Goal: Task Accomplishment & Management: Manage account settings

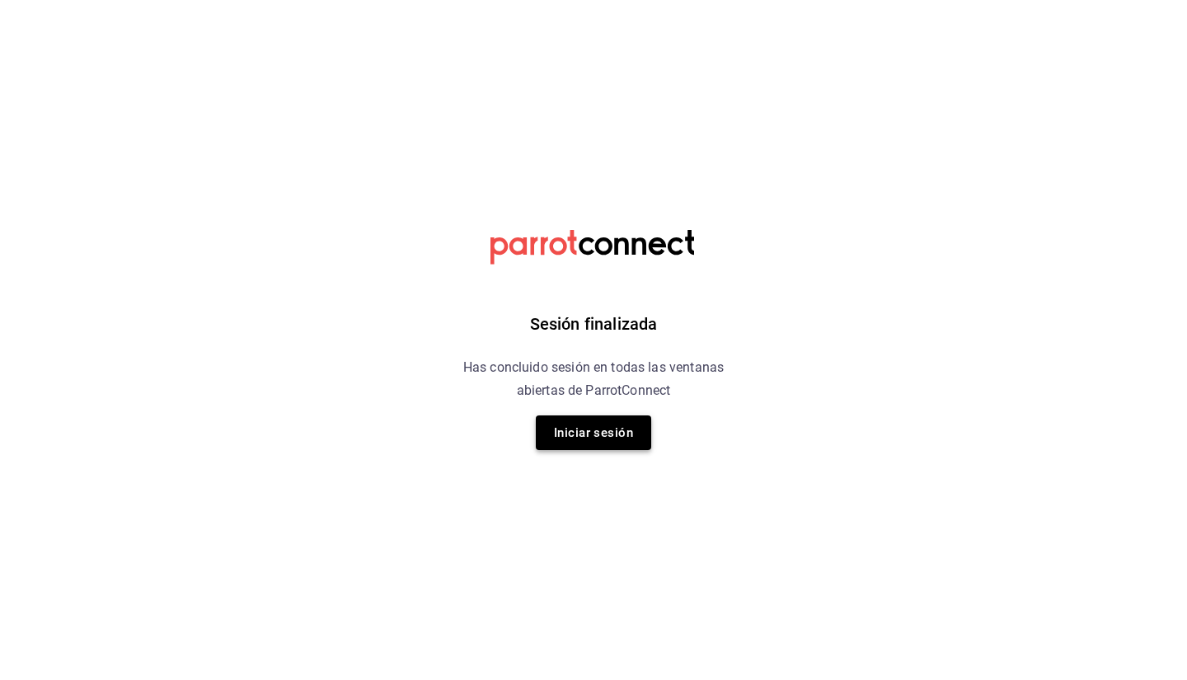
click at [547, 420] on button "Iniciar sesión" at bounding box center [593, 432] width 115 height 35
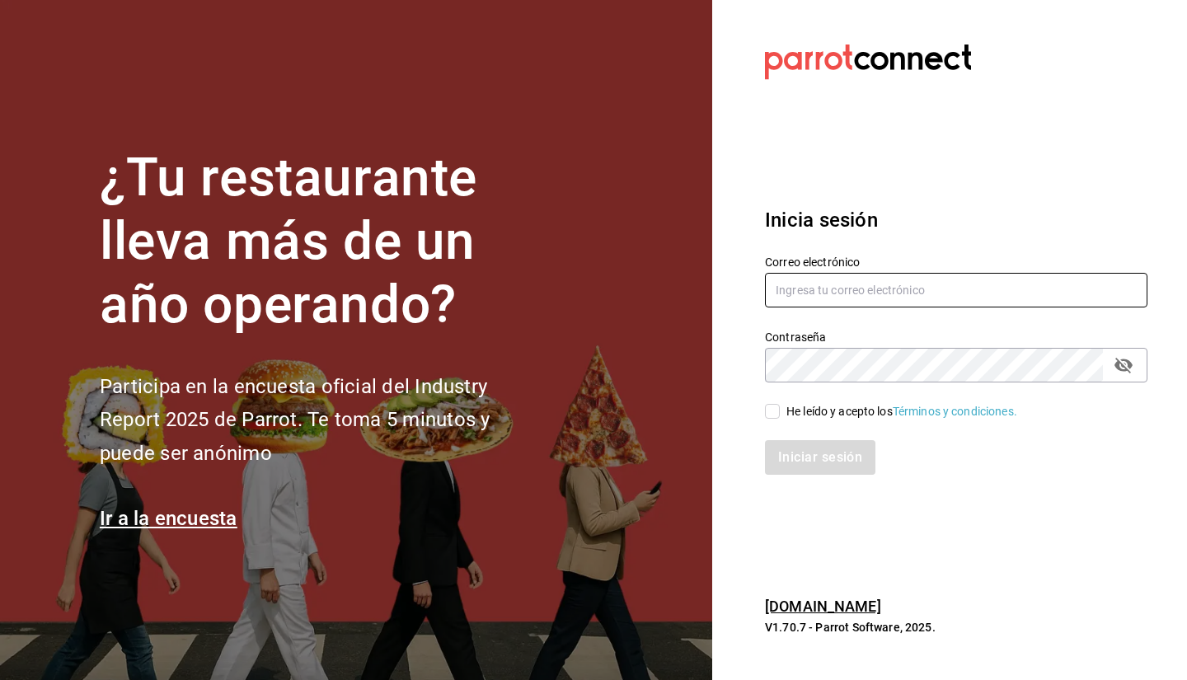
click at [818, 289] on input "text" at bounding box center [956, 290] width 382 height 35
type input "sebaxvp.svp@gmail.com"
click at [780, 398] on div "He leído y acepto los Términos y condiciones." at bounding box center [946, 401] width 402 height 38
click at [776, 405] on input "He leído y acepto los Términos y condiciones." at bounding box center [772, 411] width 15 height 15
checkbox input "true"
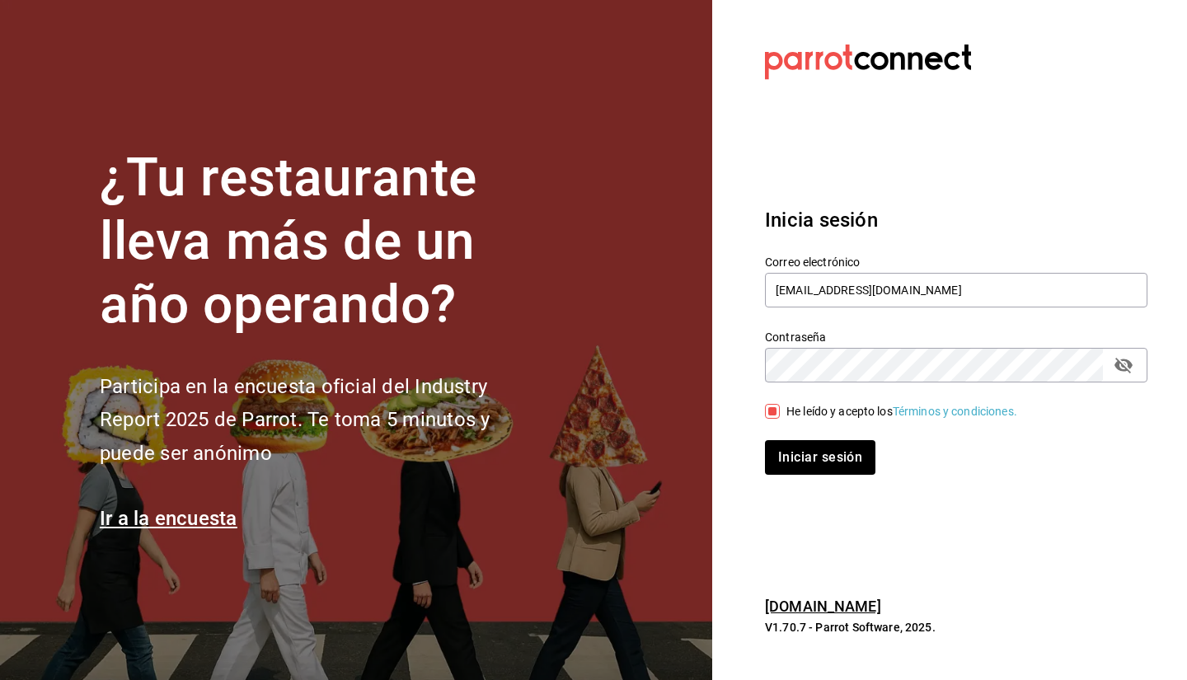
click at [765, 440] on button "Iniciar sesión" at bounding box center [820, 457] width 110 height 35
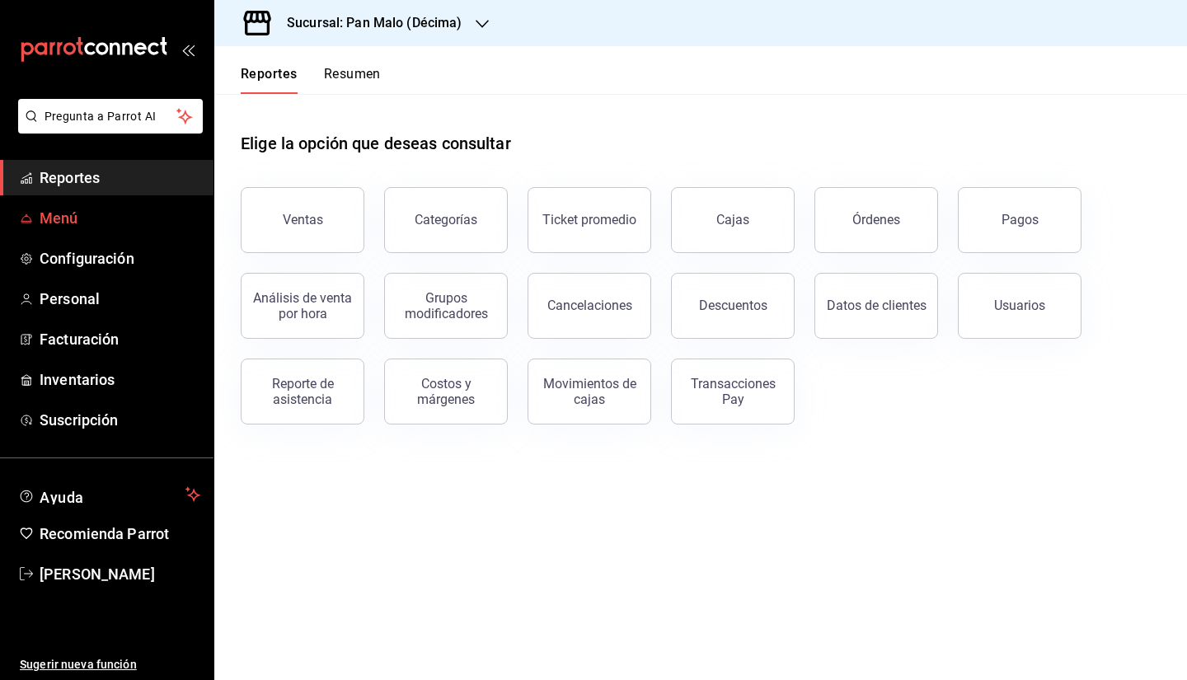
click at [105, 203] on link "Menú" at bounding box center [106, 217] width 213 height 35
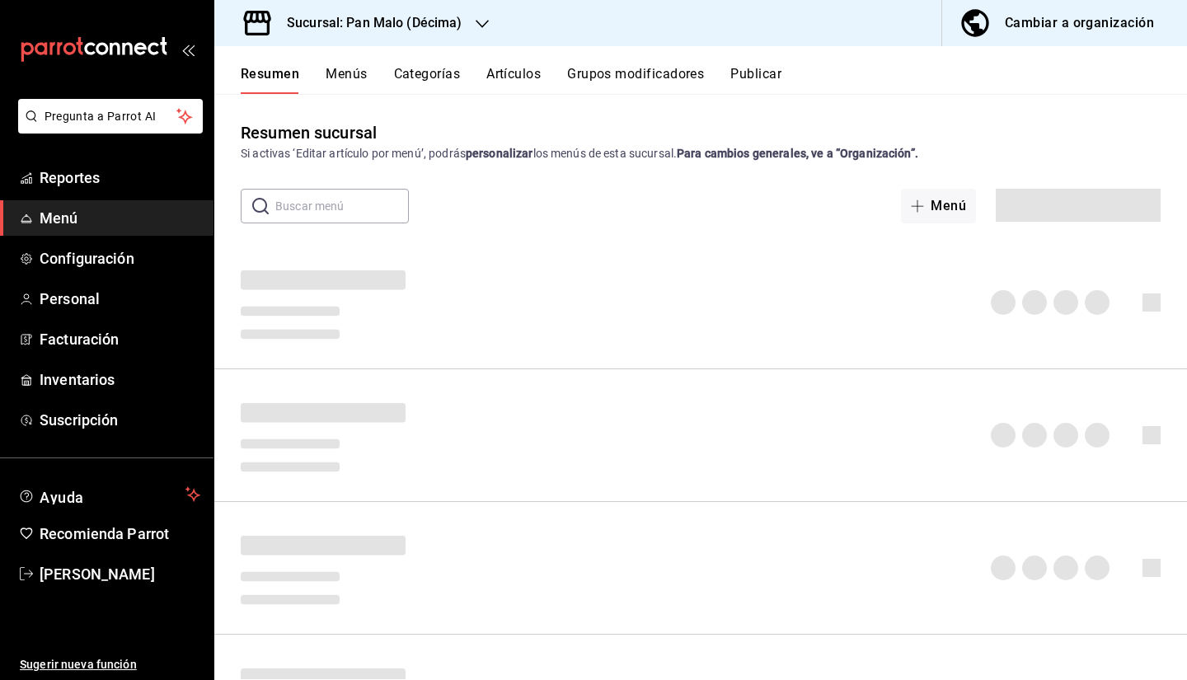
click at [349, 38] on div "Sucursal: Pan Malo (Décima)" at bounding box center [361, 23] width 268 height 46
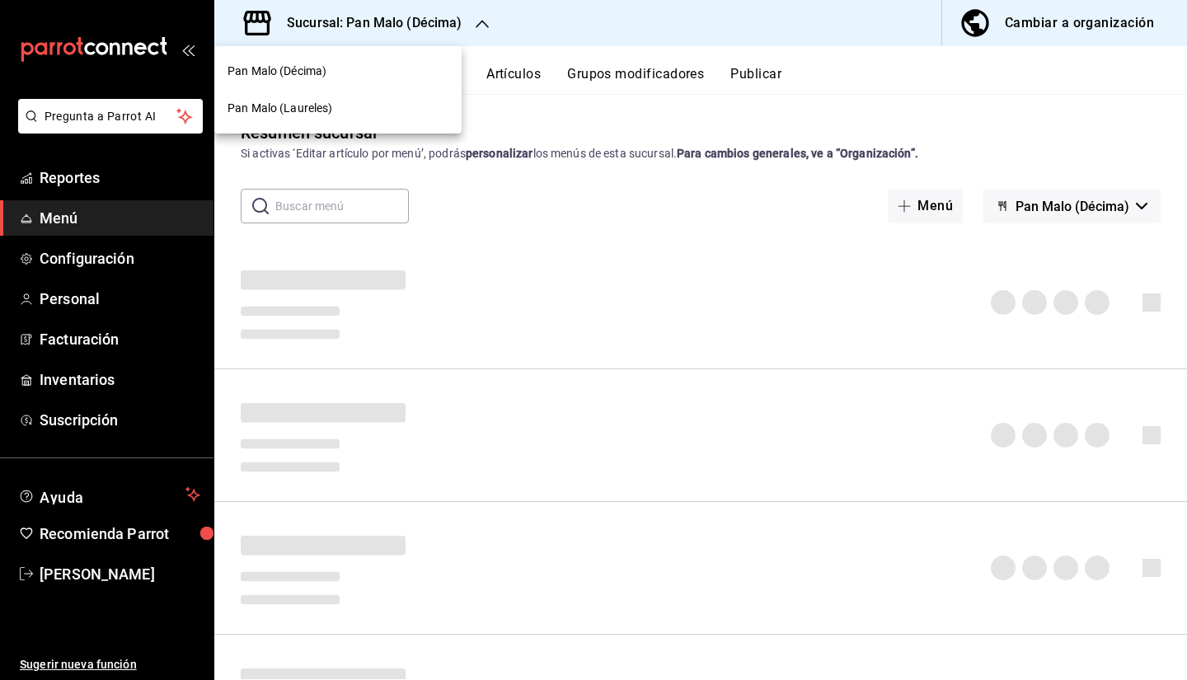
click at [298, 99] on div "Pan Malo (Laureles)" at bounding box center [337, 108] width 247 height 37
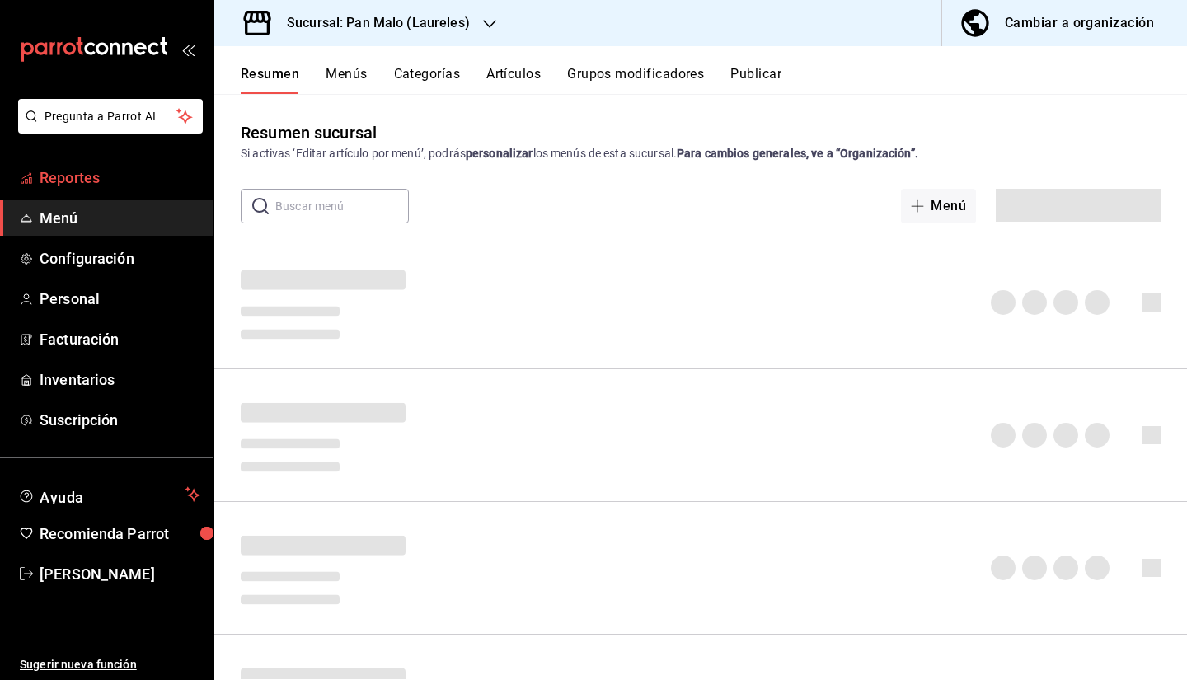
click at [80, 185] on span "Reportes" at bounding box center [120, 177] width 161 height 22
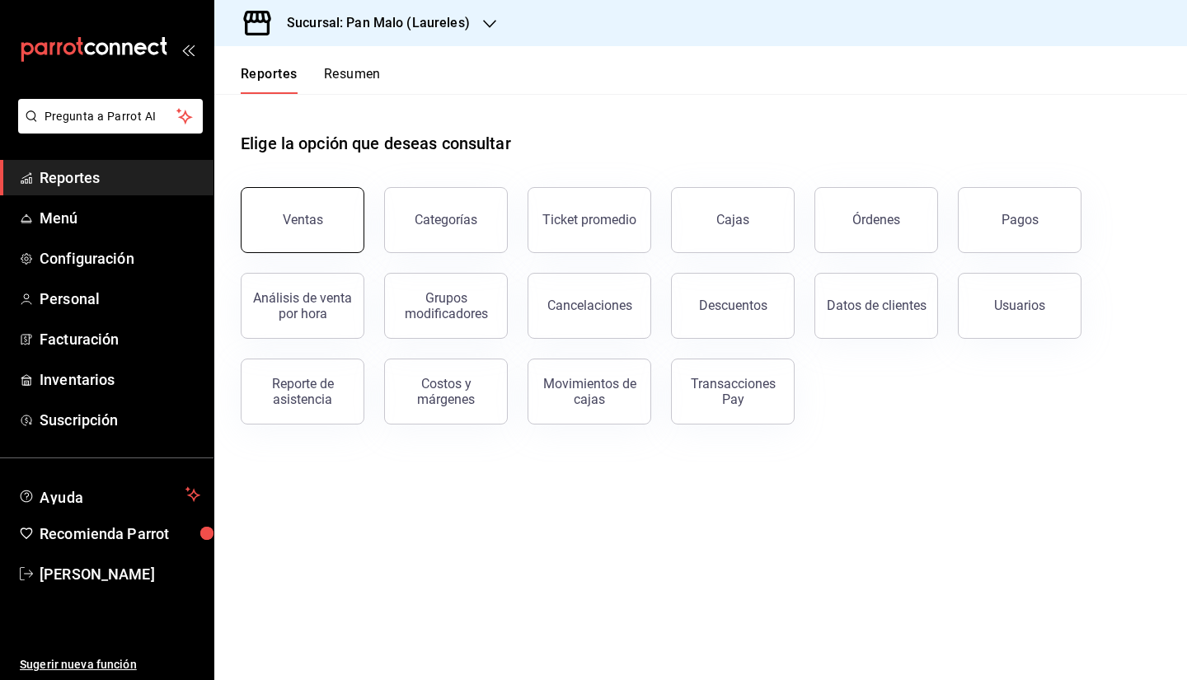
click at [320, 218] on div "Ventas" at bounding box center [303, 220] width 40 height 16
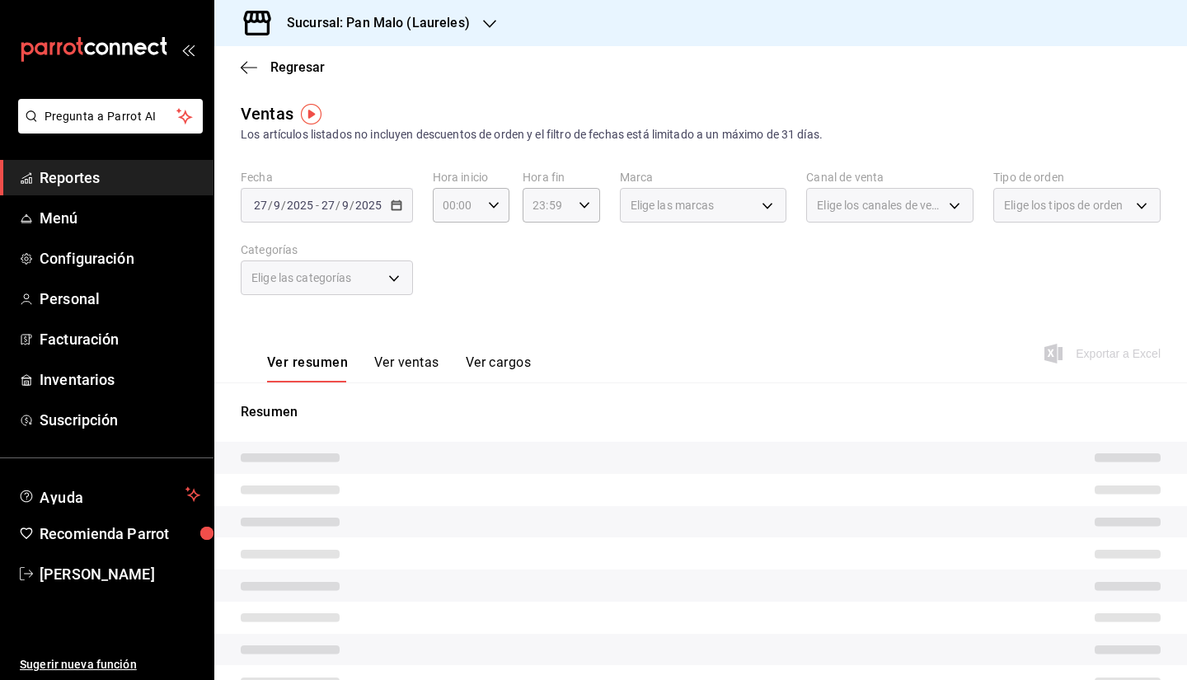
click at [305, 215] on div "[DATE] [DATE] - [DATE] [DATE]" at bounding box center [327, 205] width 172 height 35
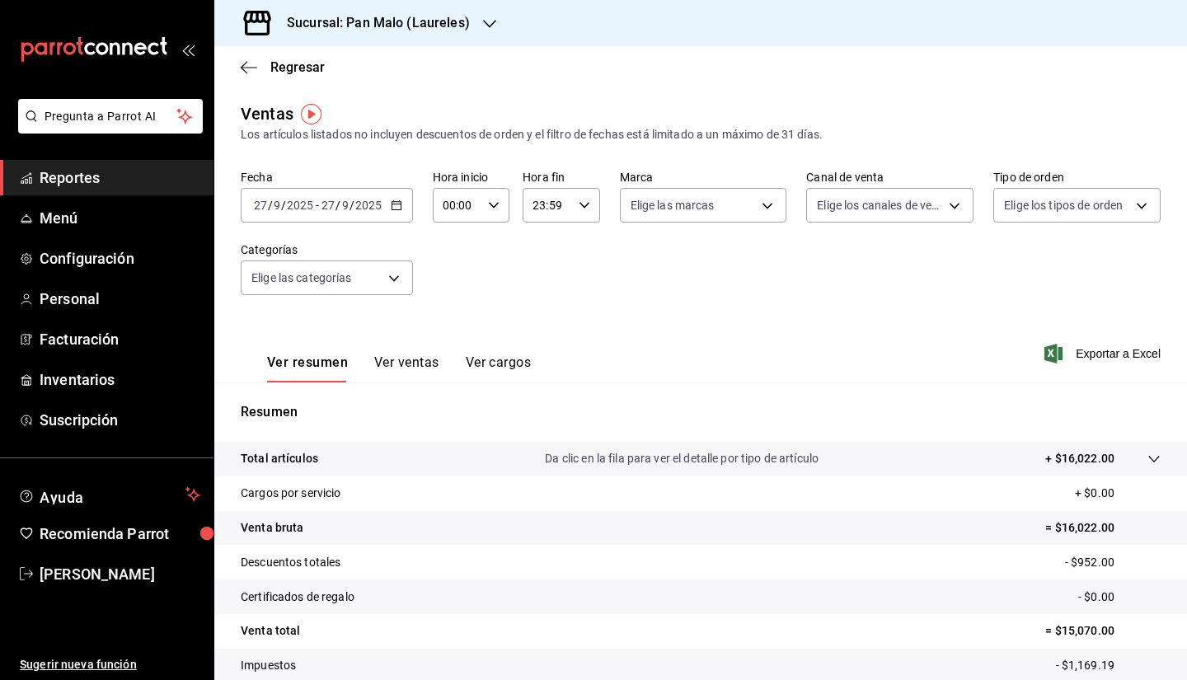
click at [297, 199] on input "2025" at bounding box center [300, 205] width 28 height 13
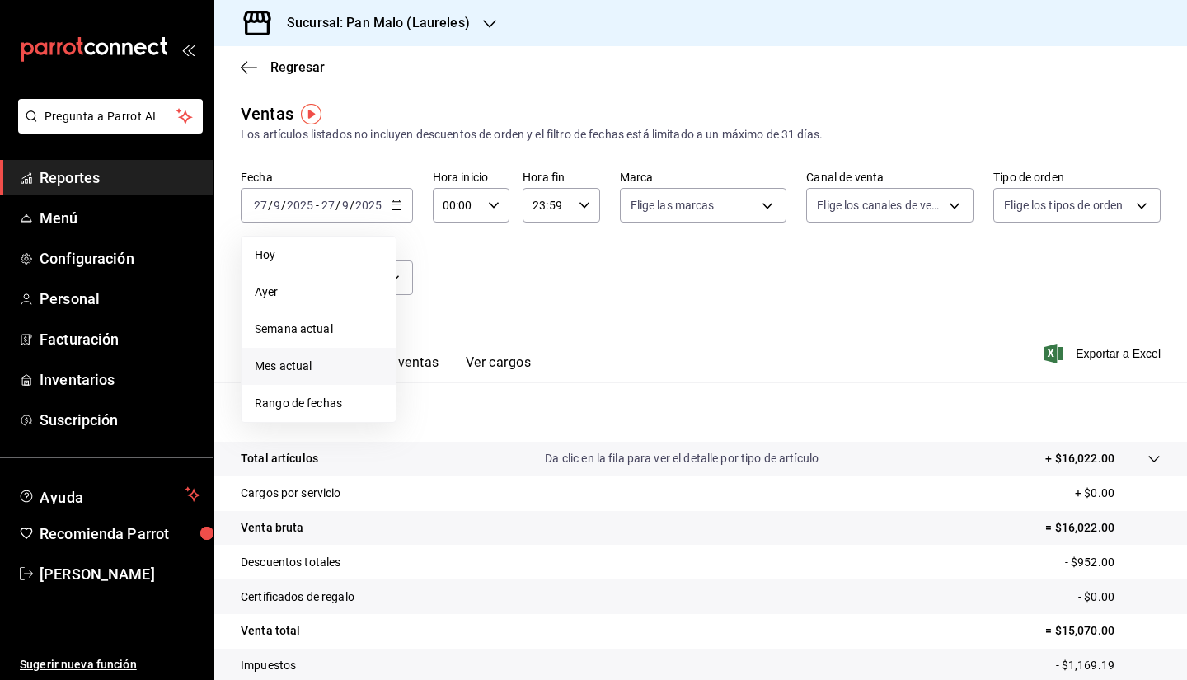
click at [303, 356] on li "Mes actual" at bounding box center [318, 366] width 154 height 37
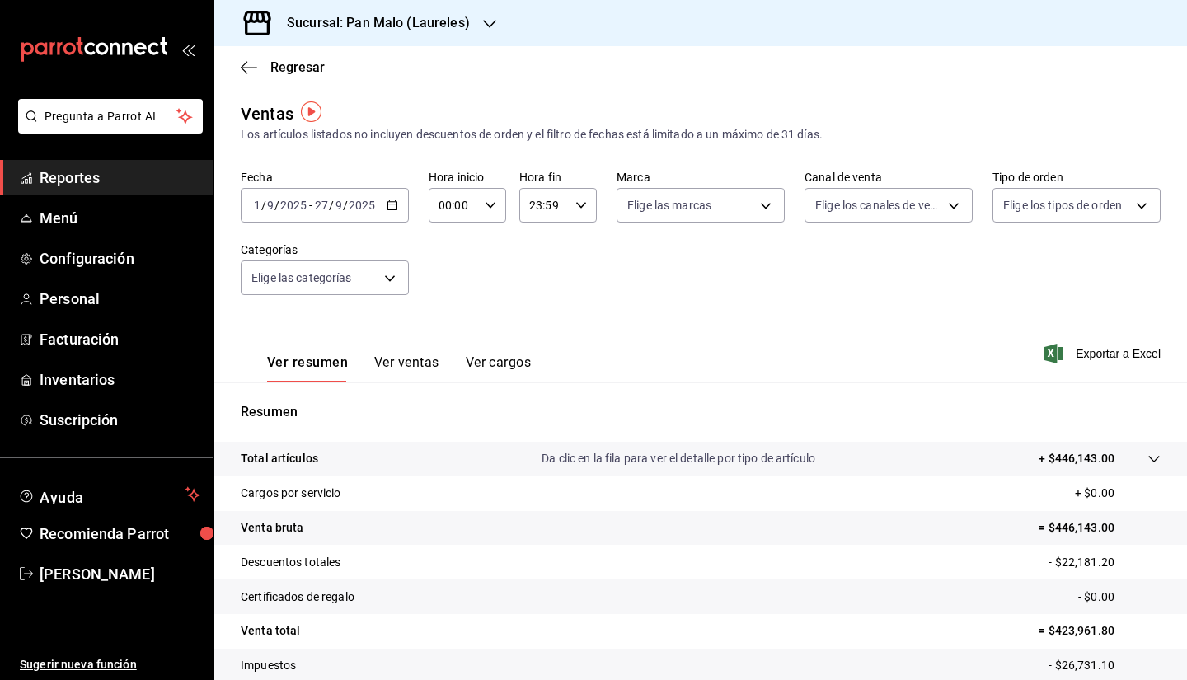
scroll to position [110, 0]
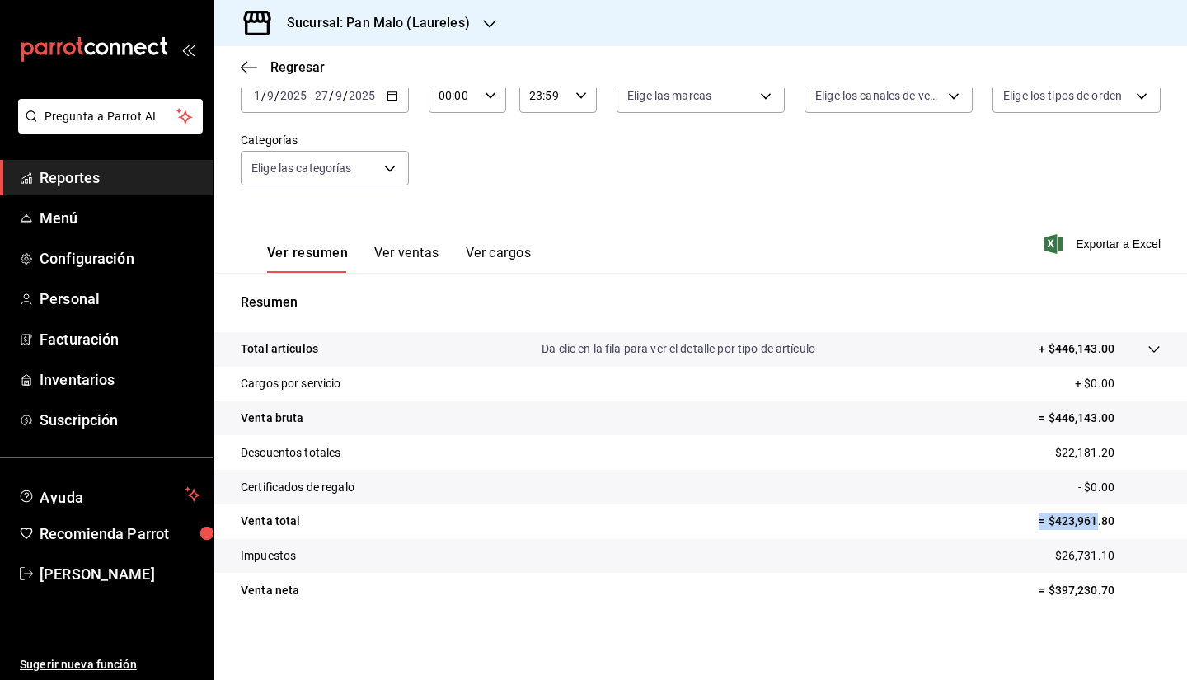
drag, startPoint x: 1007, startPoint y: 509, endPoint x: 1083, endPoint y: 527, distance: 78.0
click at [1083, 527] on tr "Venta total = $423,961.80" at bounding box center [700, 521] width 972 height 35
click at [1128, 525] on p "= $423,961.80" at bounding box center [1099, 521] width 122 height 17
click at [762, 346] on p "Da clic en la fila para ver el detalle por tipo de artículo" at bounding box center [678, 348] width 274 height 17
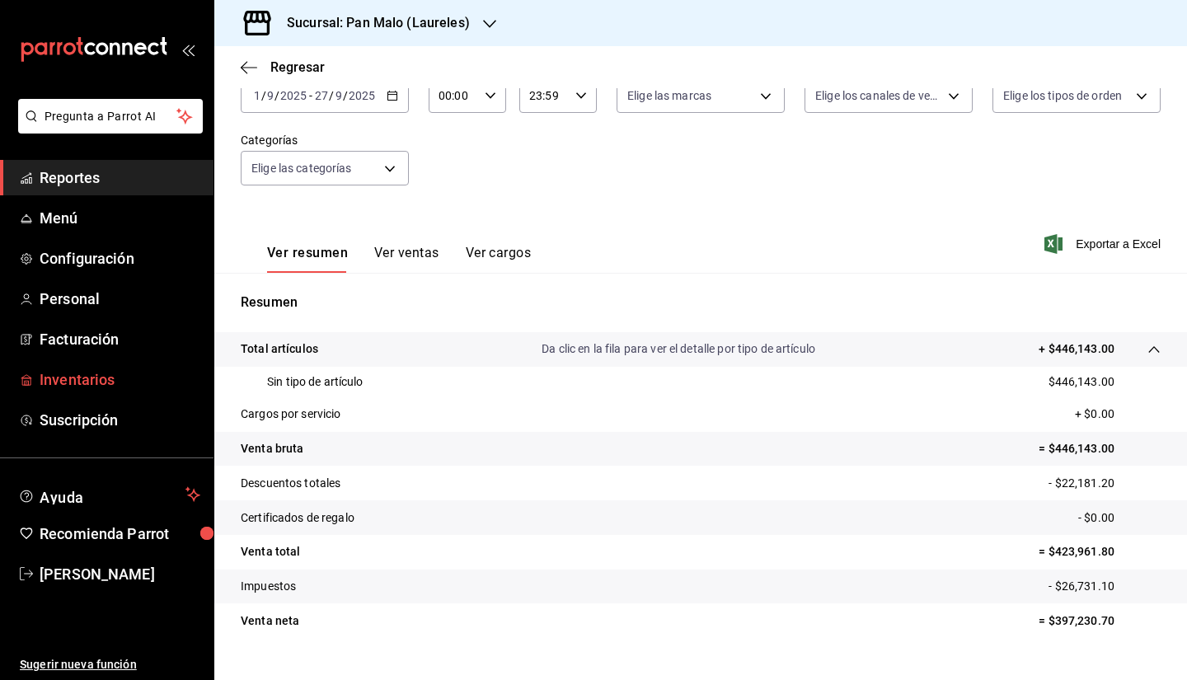
click at [78, 374] on span "Inventarios" at bounding box center [120, 379] width 161 height 22
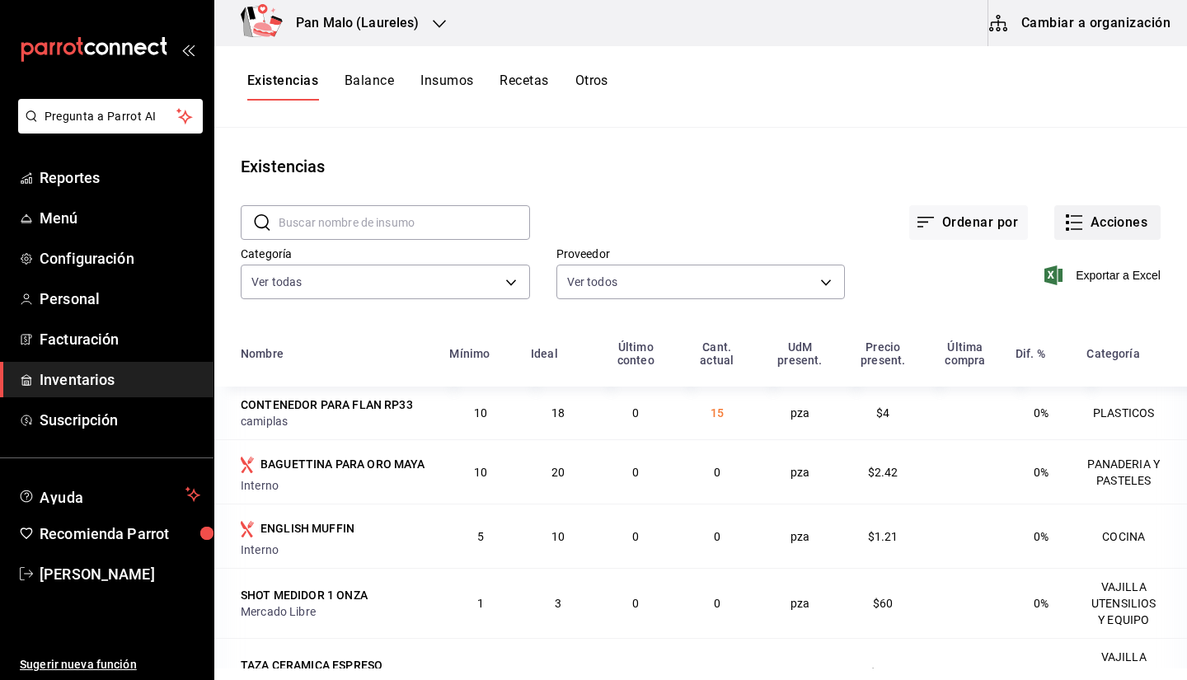
click at [1076, 227] on button "Acciones" at bounding box center [1107, 222] width 106 height 35
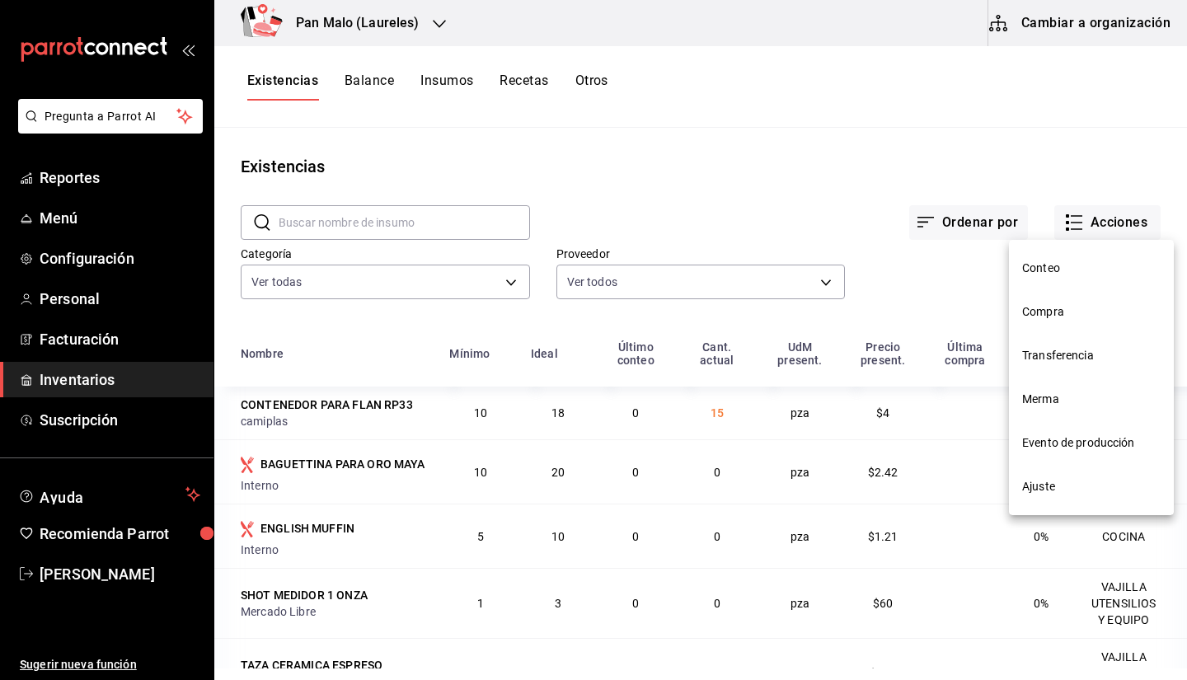
click at [1064, 401] on span "Merma" at bounding box center [1091, 399] width 138 height 17
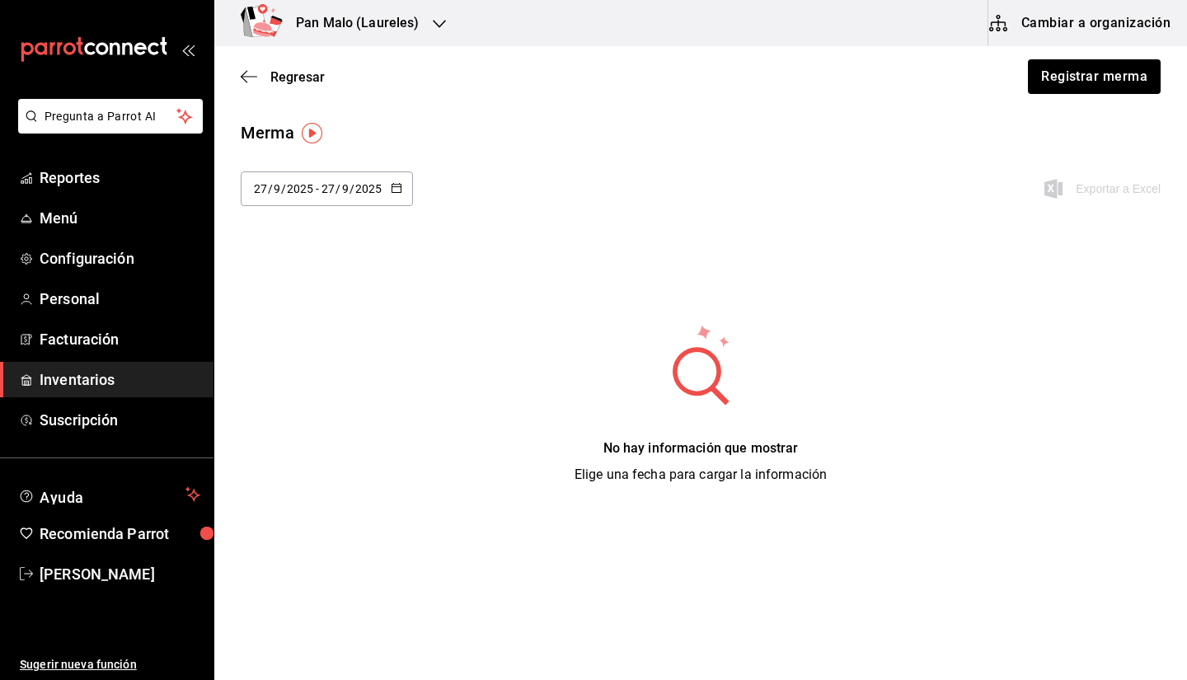
click at [372, 190] on input "2025" at bounding box center [368, 188] width 28 height 13
click at [317, 499] on li "Rango de fechas" at bounding box center [319, 500] width 156 height 37
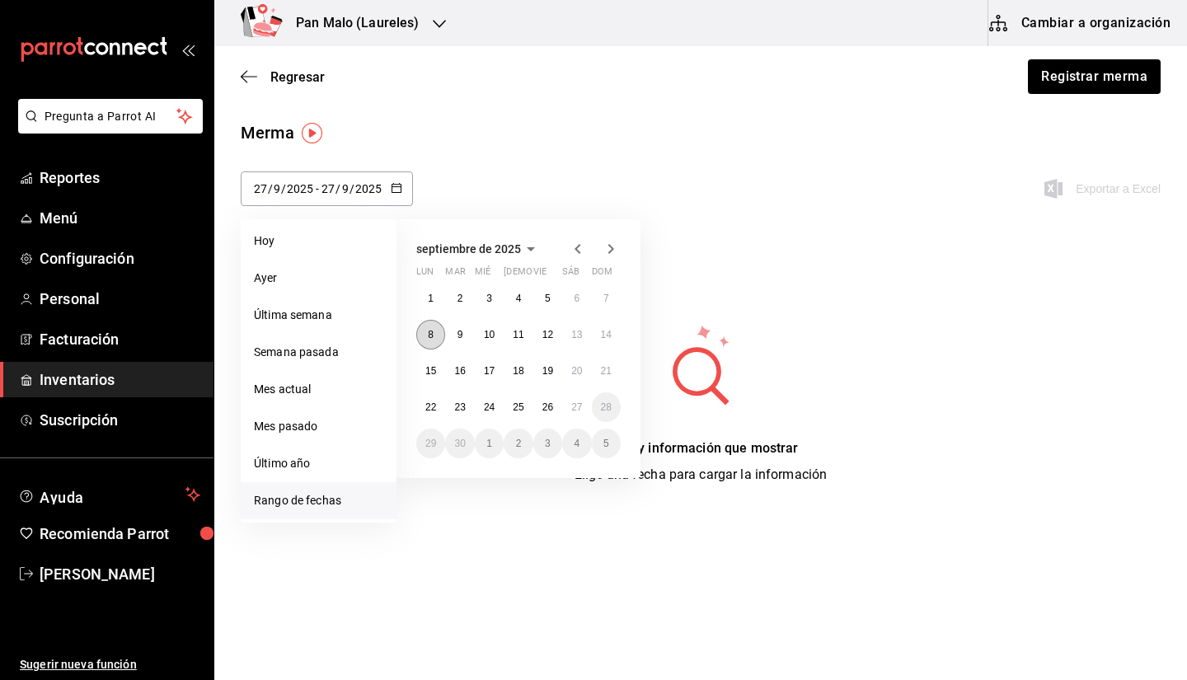
click at [435, 341] on button "8" at bounding box center [430, 335] width 29 height 30
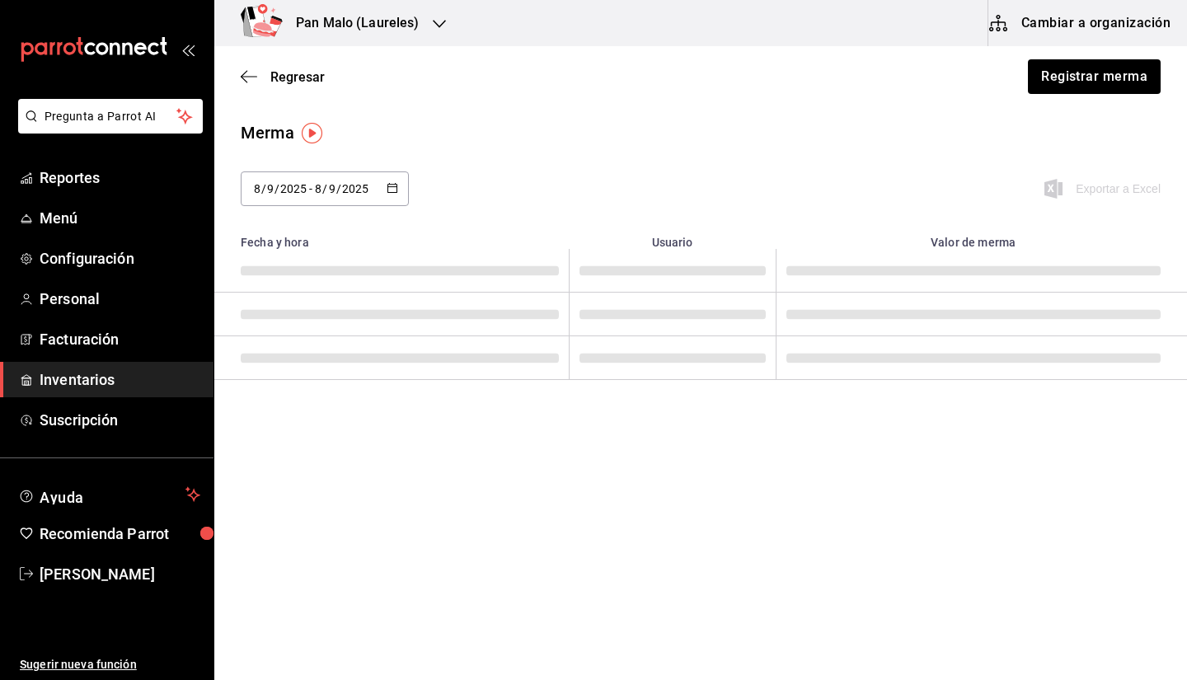
type input "[DATE]"
type input "8"
type input "[DATE]"
type input "8"
